Goal: Task Accomplishment & Management: Use online tool/utility

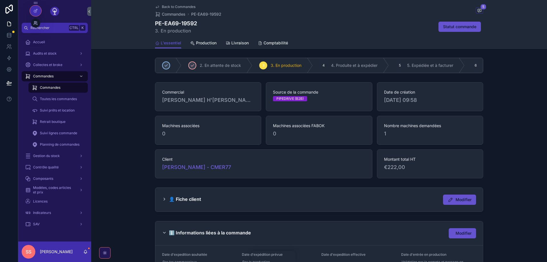
click at [34, 25] on icon at bounding box center [35, 23] width 5 height 5
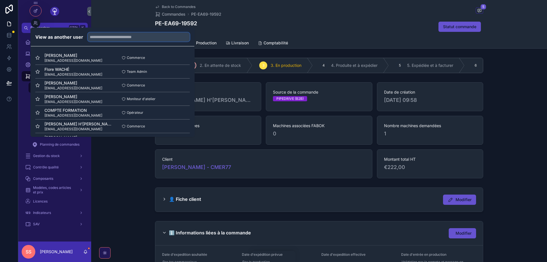
click at [146, 38] on input "text" at bounding box center [139, 36] width 102 height 9
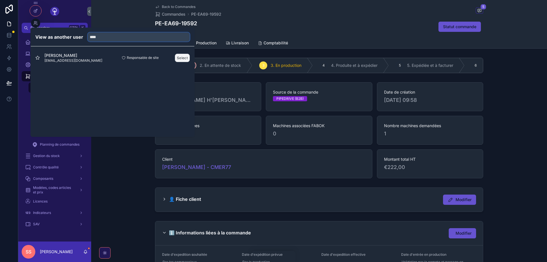
type input "****"
click at [180, 57] on button "Select" at bounding box center [182, 58] width 15 height 8
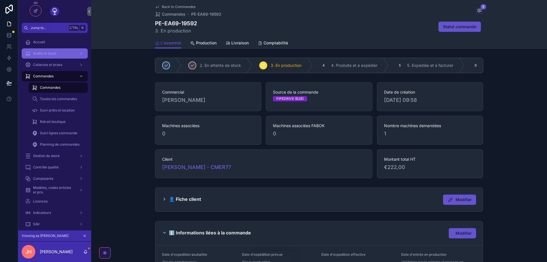
click at [61, 52] on div "Audits et stock" at bounding box center [54, 53] width 59 height 9
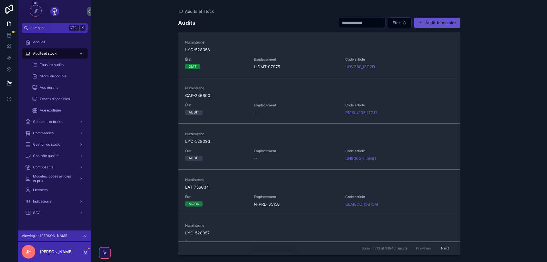
click at [342, 22] on input "scrollable content" at bounding box center [361, 23] width 47 height 8
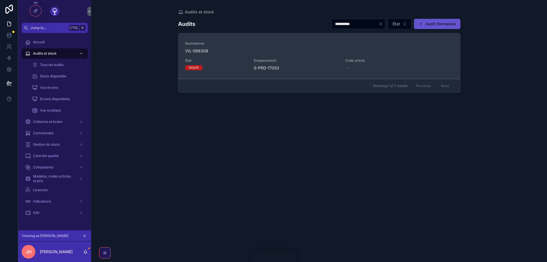
type input "**********"
click at [198, 50] on span "VIL-086306" at bounding box center [319, 51] width 268 height 6
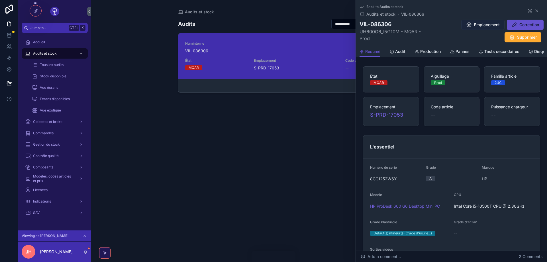
click at [480, 22] on span "Emplacement" at bounding box center [487, 25] width 26 height 6
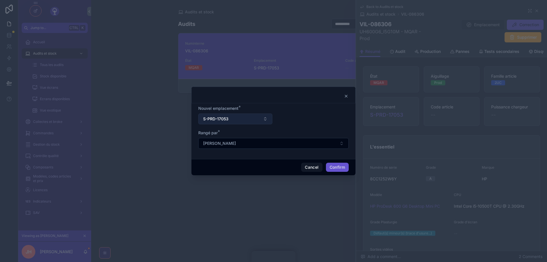
click at [266, 118] on button "S-PRD-17053" at bounding box center [235, 119] width 74 height 11
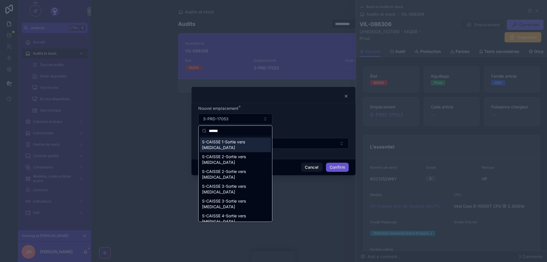
type input "******"
click at [295, 120] on form "Nouvel emplacement * S-PRD-17053 Rangé par * [PERSON_NAME]" at bounding box center [273, 130] width 150 height 49
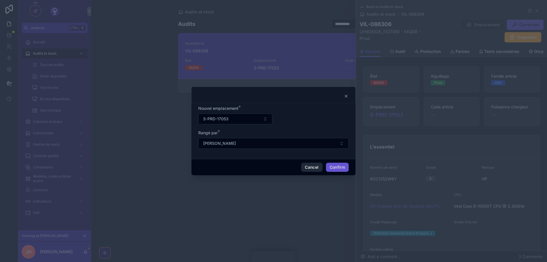
click at [310, 166] on button "Cancel" at bounding box center [311, 167] width 21 height 9
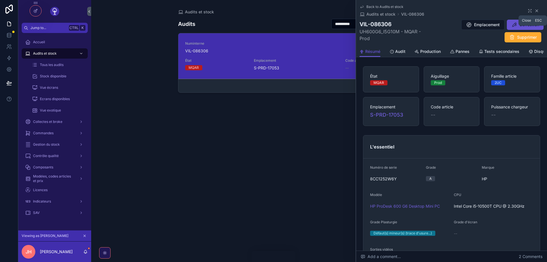
click at [538, 11] on icon "scrollable content" at bounding box center [536, 11] width 5 height 5
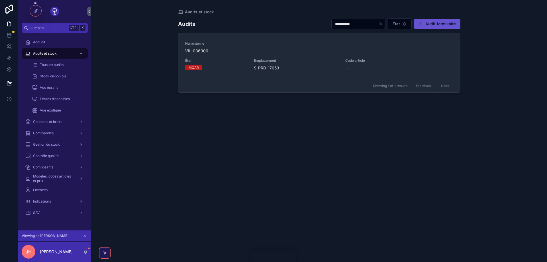
click at [85, 235] on icon "scrollable content" at bounding box center [85, 236] width 4 height 4
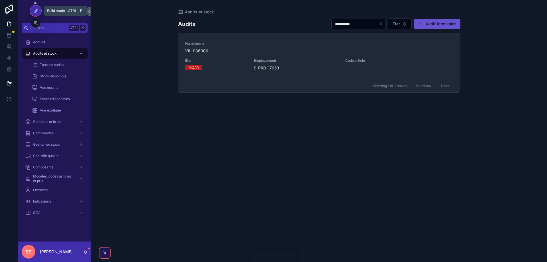
click at [36, 10] on icon at bounding box center [36, 9] width 1 height 1
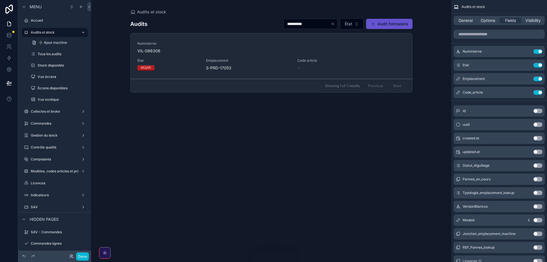
click at [155, 50] on div "scrollable content" at bounding box center [271, 127] width 291 height 255
click at [155, 50] on span "VIL-086306" at bounding box center [271, 51] width 268 height 6
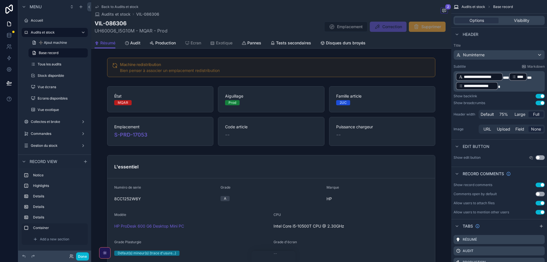
click at [392, 42] on div "Résumé Audit Production Ecran Exotique Pannes Tests secondaires Disques durs br…" at bounding box center [271, 43] width 353 height 11
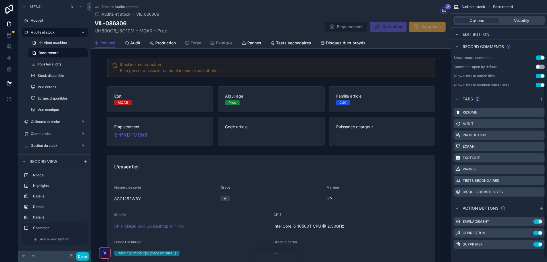
scroll to position [128, 0]
click at [529, 221] on icon "scrollable content" at bounding box center [528, 221] width 5 height 5
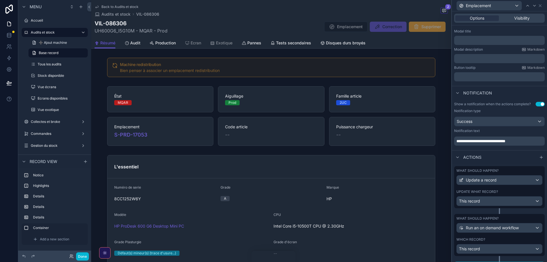
scroll to position [99, 0]
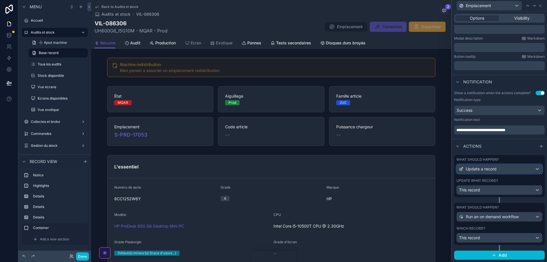
click at [514, 169] on div "Update a record" at bounding box center [498, 169] width 85 height 9
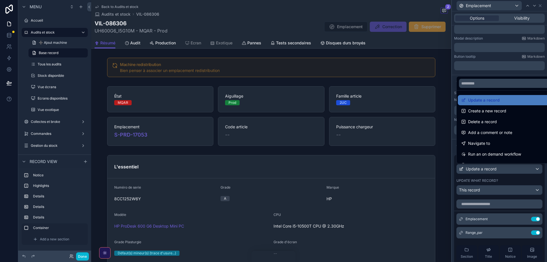
click at [514, 169] on div at bounding box center [499, 131] width 95 height 262
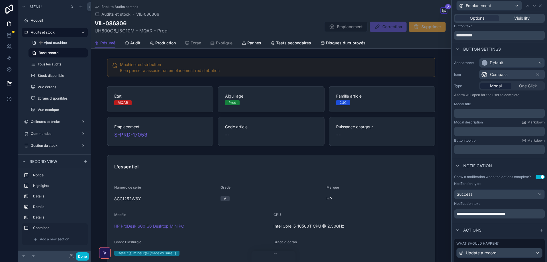
scroll to position [0, 0]
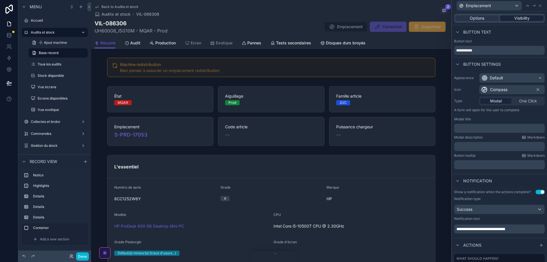
click at [523, 19] on span "Visibility" at bounding box center [521, 18] width 15 height 6
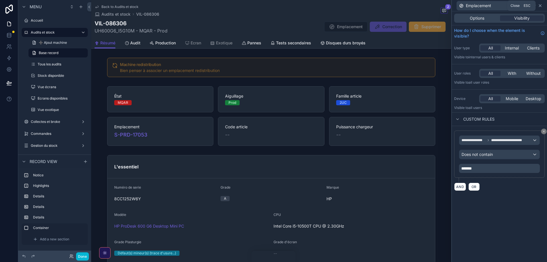
click at [541, 5] on icon at bounding box center [540, 5] width 5 height 5
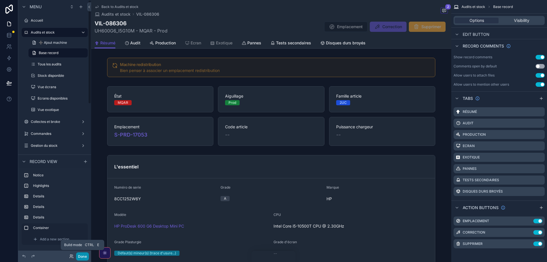
click at [82, 257] on button "Done" at bounding box center [82, 257] width 13 height 8
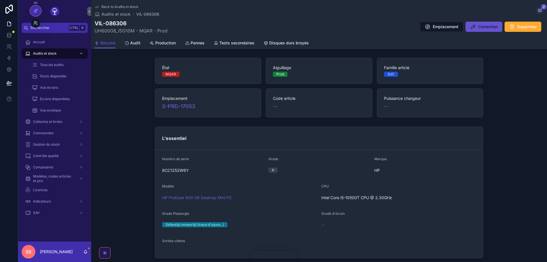
click at [36, 24] on icon at bounding box center [35, 23] width 5 height 5
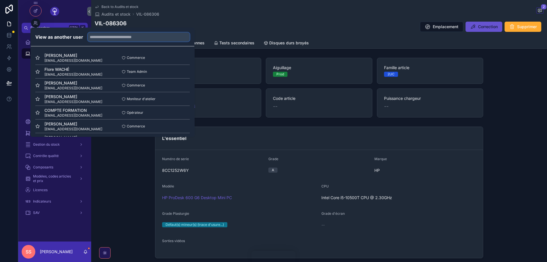
click at [133, 37] on input "text" at bounding box center [139, 36] width 102 height 9
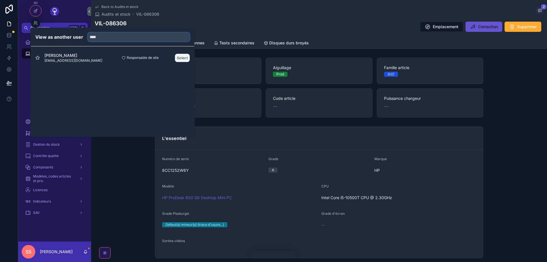
type input "****"
click at [177, 56] on button "Select" at bounding box center [182, 58] width 15 height 8
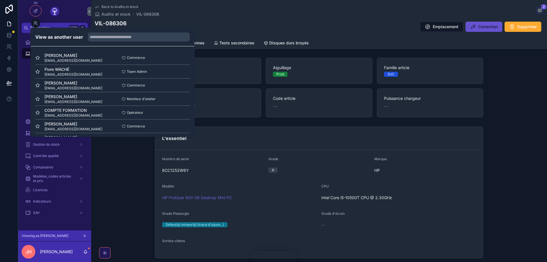
click at [314, 19] on div "VIL-086306 UH600G6_I5G10M - MQAR - Prod Emplacement Correction Supprimer" at bounding box center [319, 26] width 449 height 15
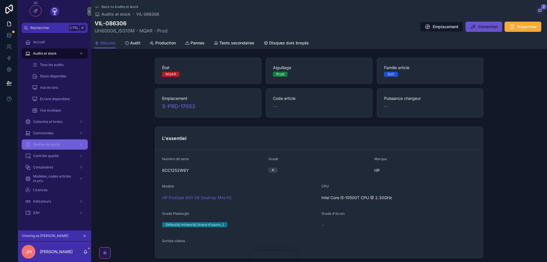
click at [51, 145] on span "Gestion du stock" at bounding box center [46, 144] width 27 height 5
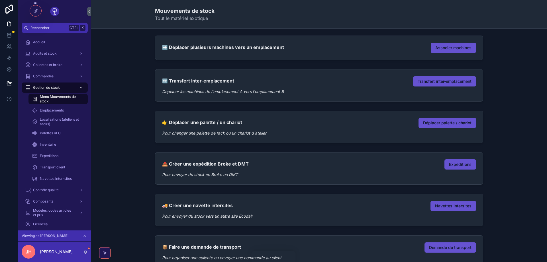
click at [61, 97] on span "Menu Mouvements de stock" at bounding box center [61, 99] width 42 height 9
click at [454, 49] on span "Associer machines" at bounding box center [453, 48] width 36 height 6
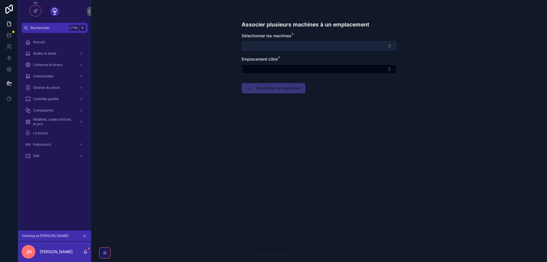
click at [389, 46] on button "Select Button" at bounding box center [318, 46] width 155 height 10
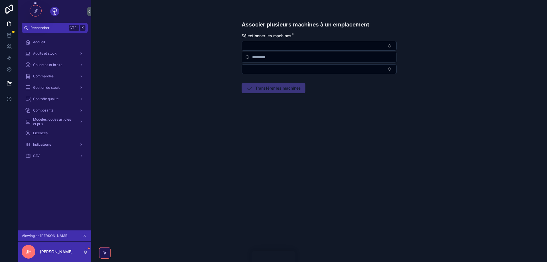
click at [429, 46] on div "Associer plusieurs machines à un emplacement Sélectionner les machines * Emplac…" at bounding box center [319, 131] width 456 height 262
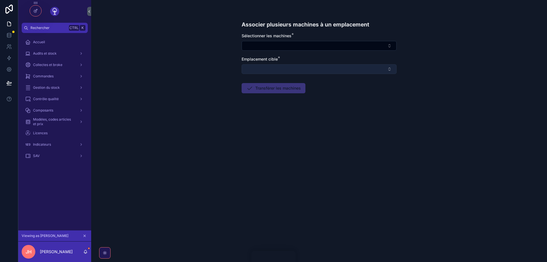
click at [390, 69] on button "Select Button" at bounding box center [318, 69] width 155 height 10
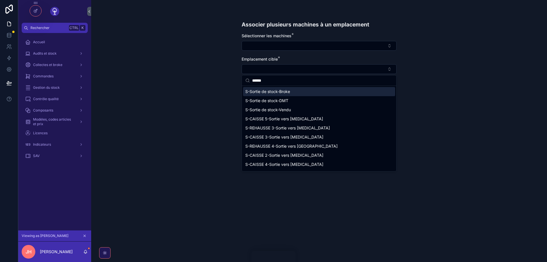
drag, startPoint x: 284, startPoint y: 81, endPoint x: 228, endPoint y: 79, distance: 56.1
click at [252, 79] on input "******" at bounding box center [322, 80] width 141 height 10
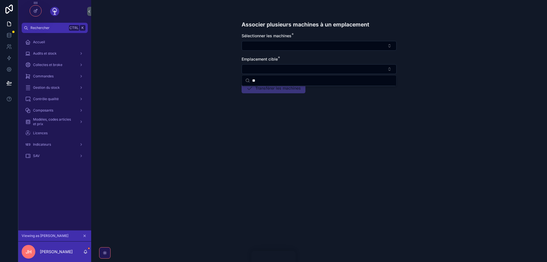
type input "*"
click at [45, 42] on div "Accueil" at bounding box center [54, 42] width 59 height 9
